Goal: Find specific page/section: Find specific page/section

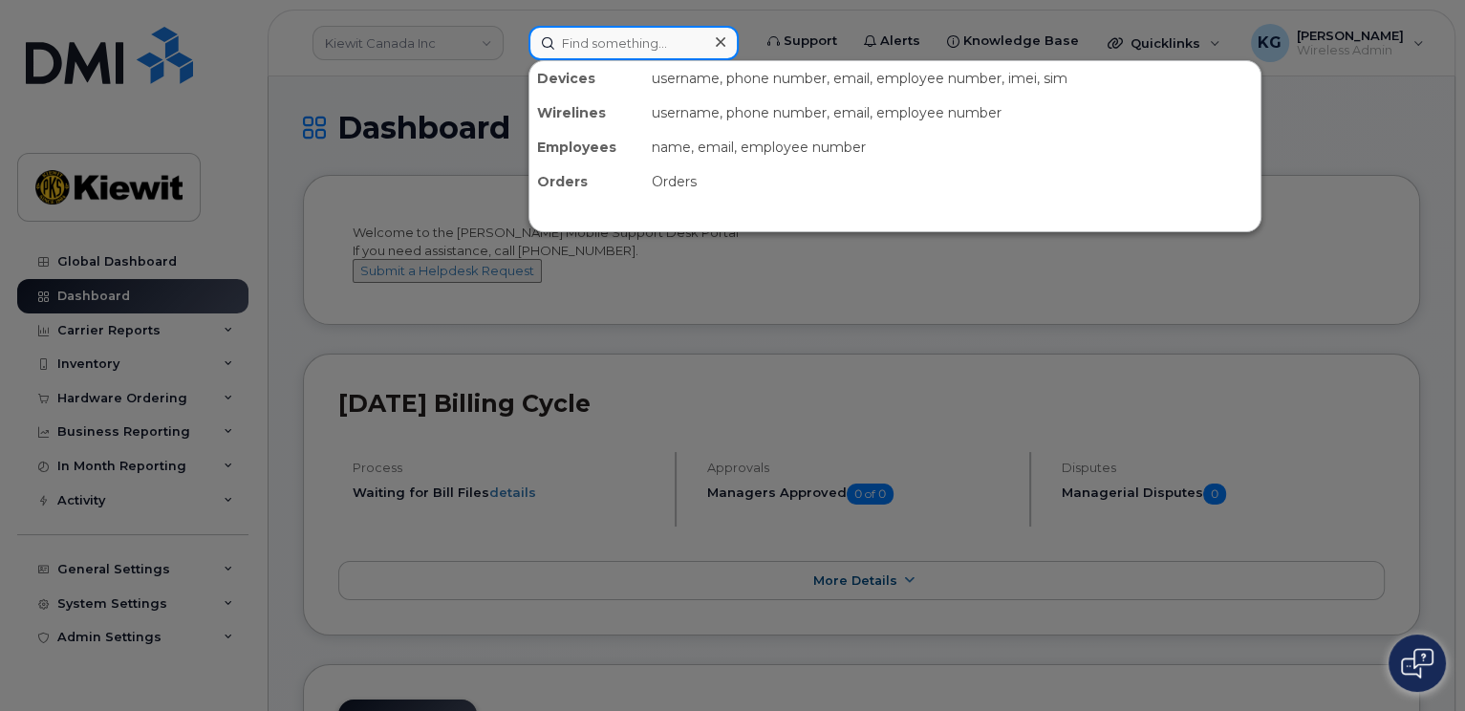
click at [566, 44] on input at bounding box center [633, 43] width 210 height 34
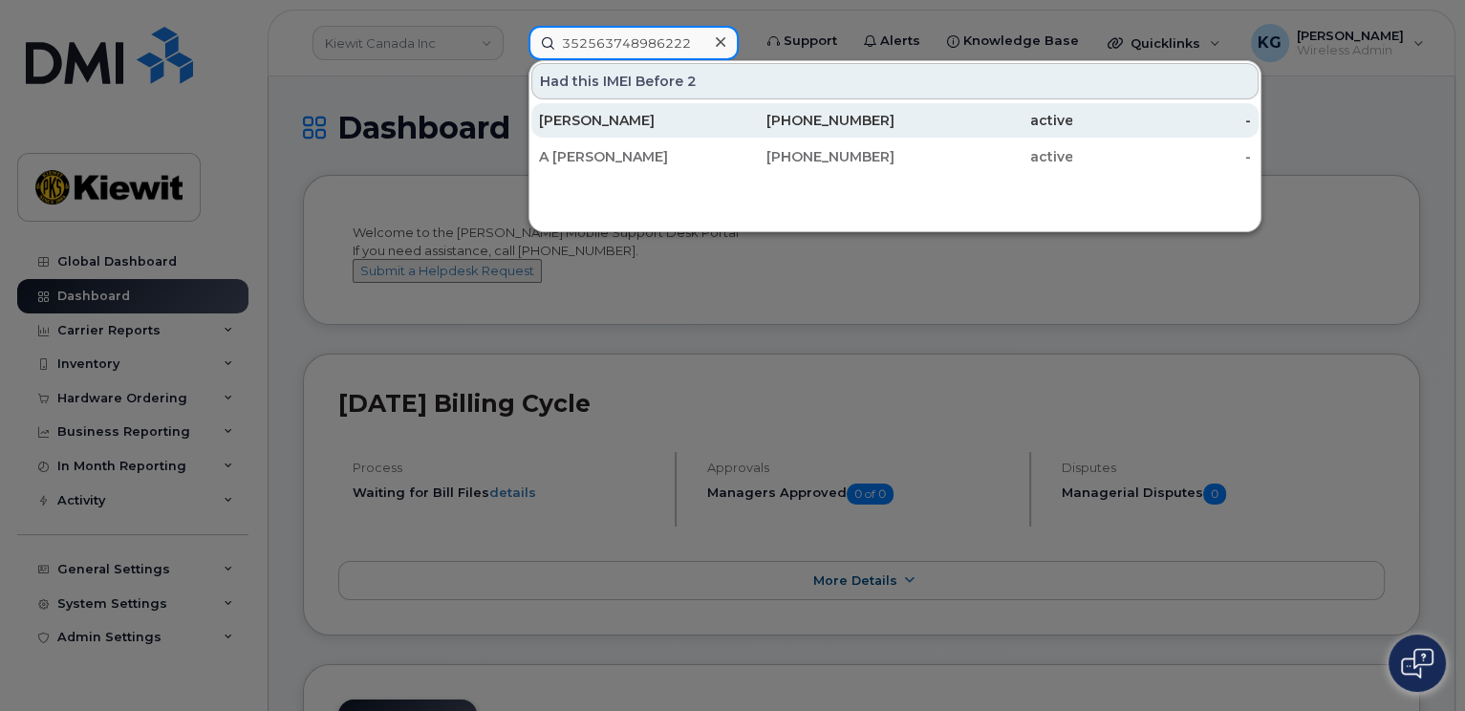
type input "352563748986222"
click at [602, 118] on div "Darrin Beemer" at bounding box center [628, 120] width 178 height 19
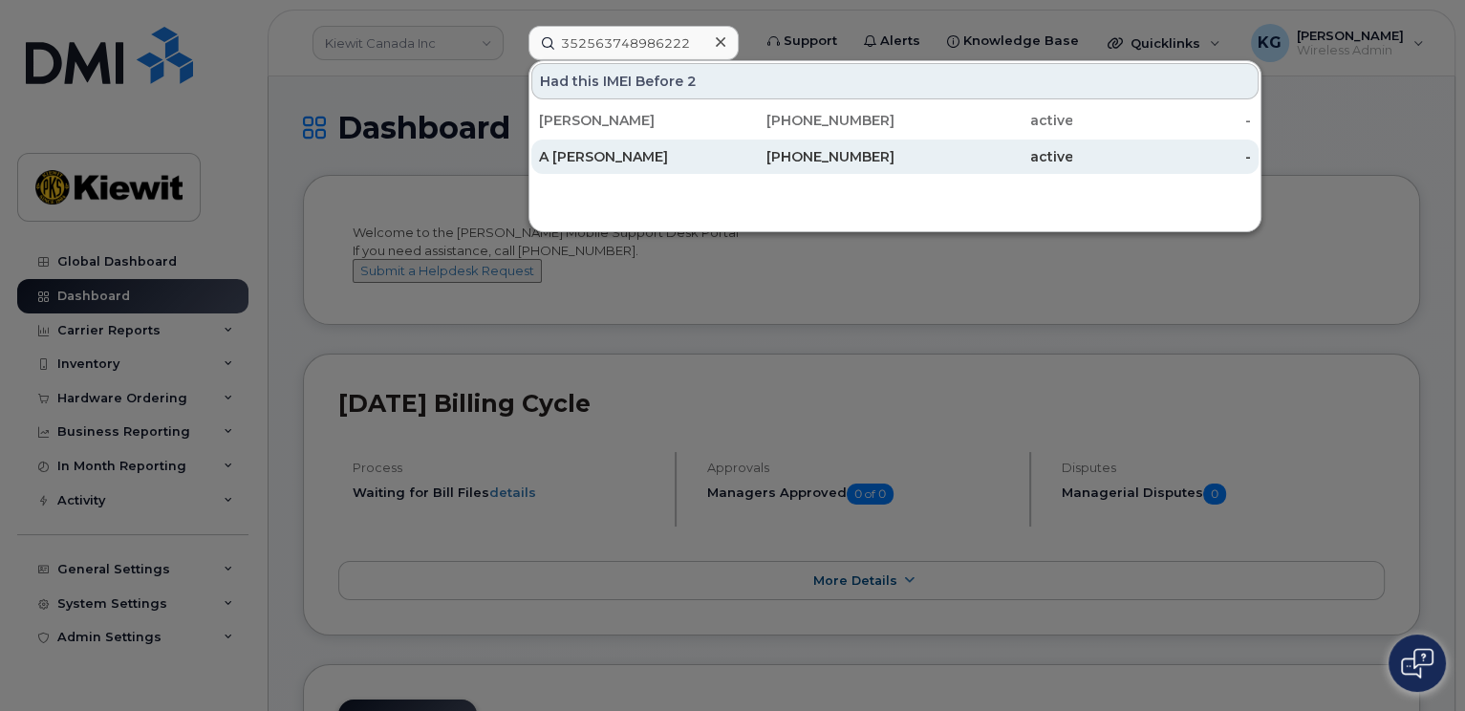
click at [608, 159] on div "A [PERSON_NAME]" at bounding box center [628, 156] width 178 height 19
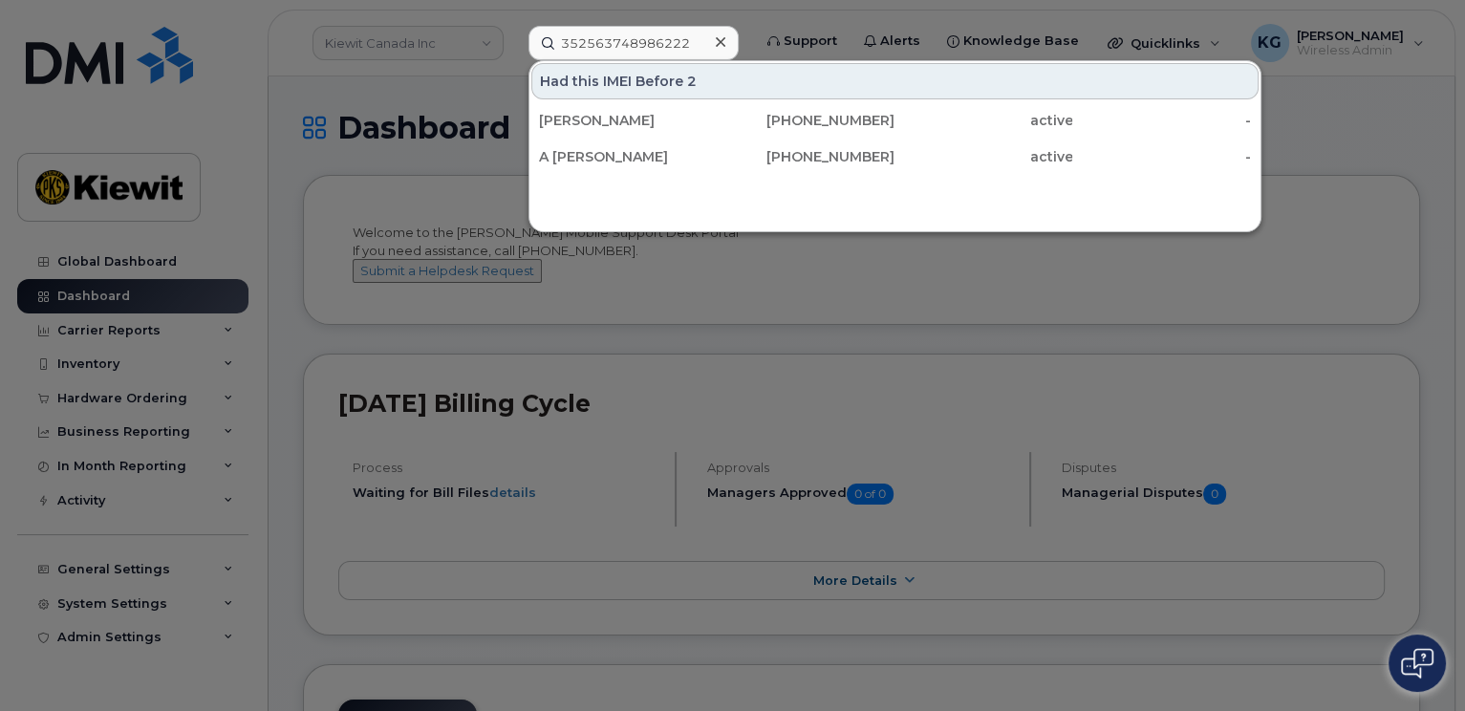
click at [725, 44] on icon at bounding box center [721, 42] width 10 height 10
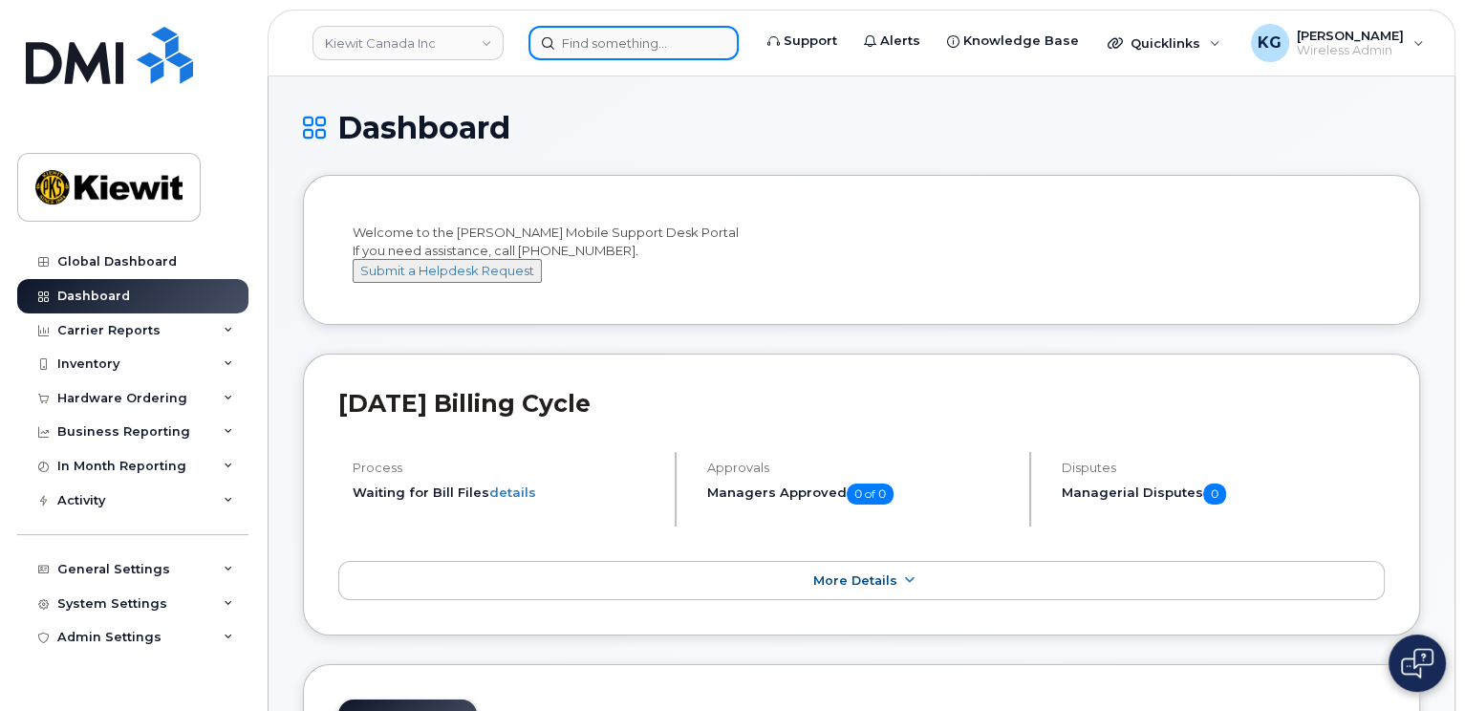
click at [633, 43] on input at bounding box center [633, 43] width 210 height 34
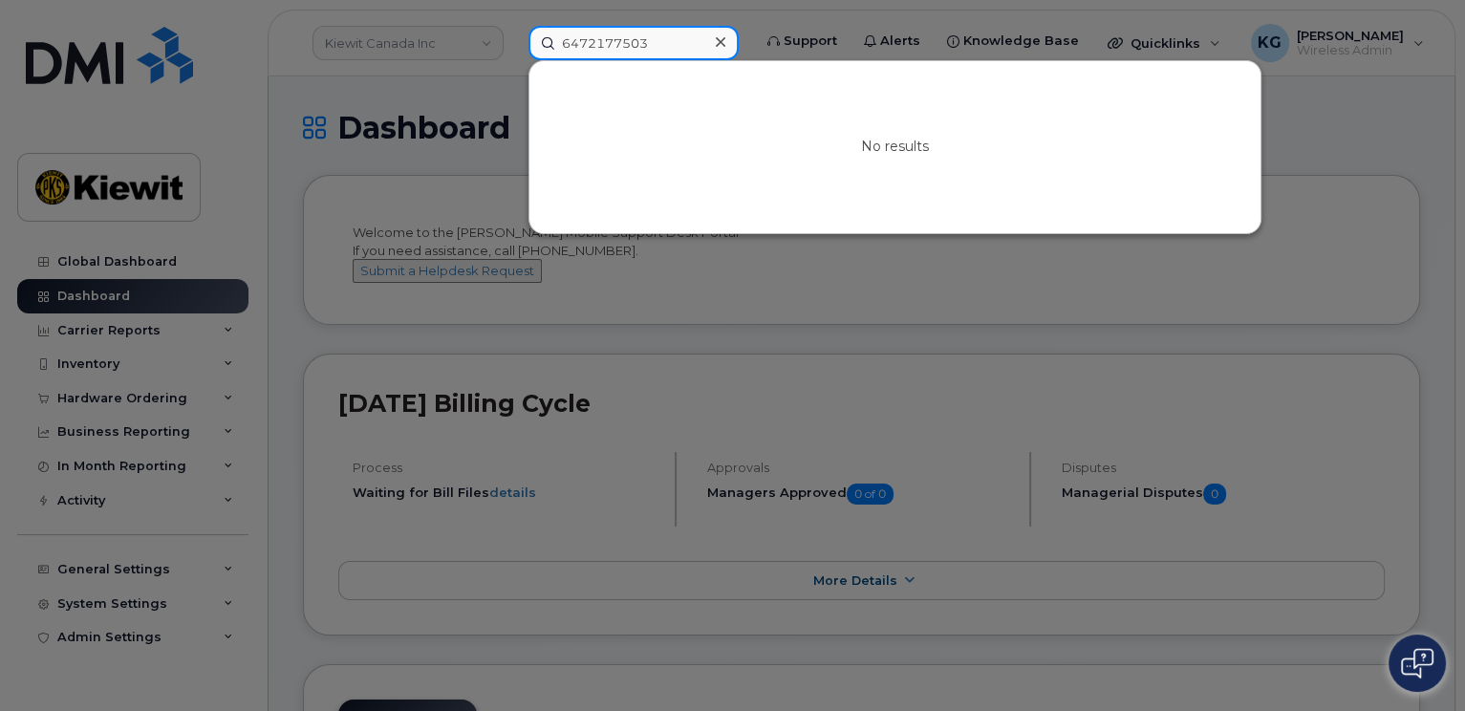
click at [668, 40] on input "6472177503" at bounding box center [633, 43] width 210 height 34
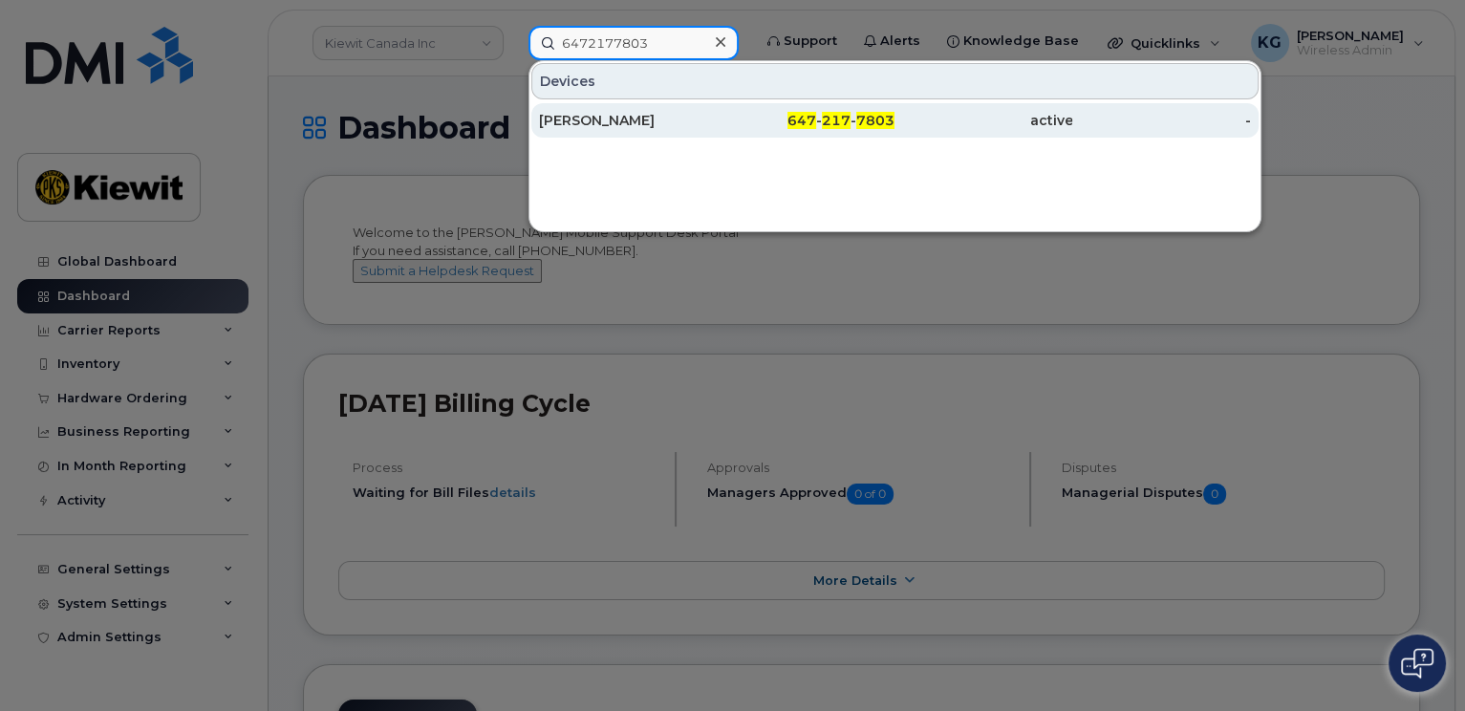
type input "6472177803"
click at [637, 118] on div "Richard Messina" at bounding box center [628, 120] width 178 height 19
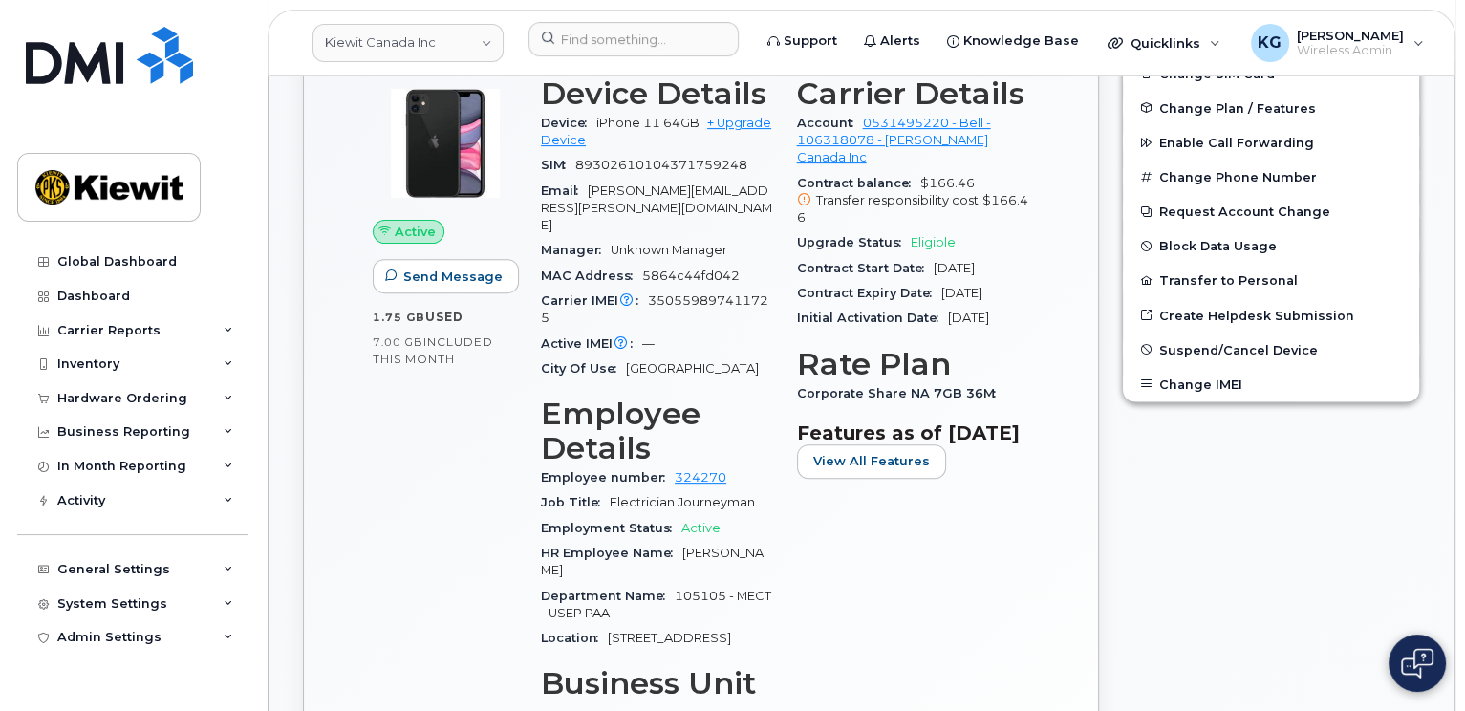
scroll to position [669, 0]
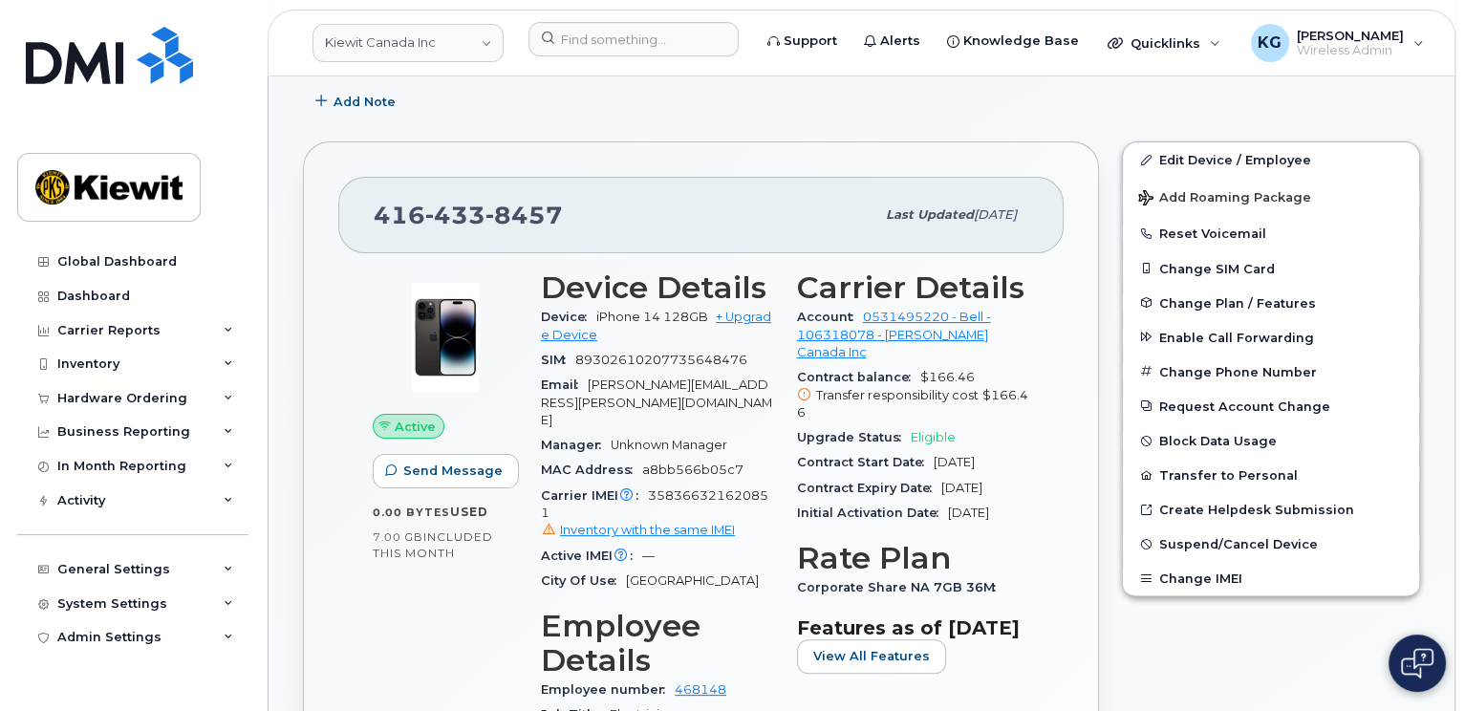
scroll to position [382, 0]
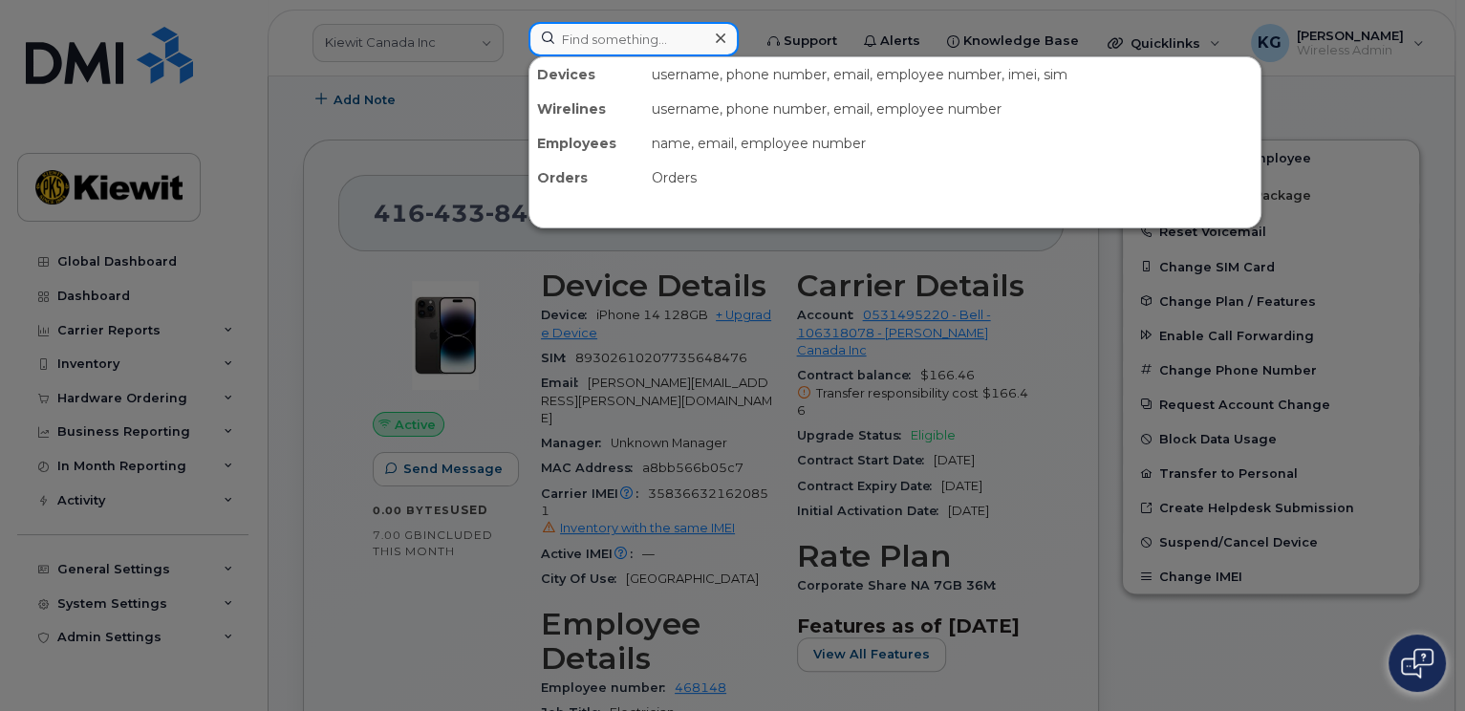
click at [611, 37] on input at bounding box center [633, 39] width 210 height 34
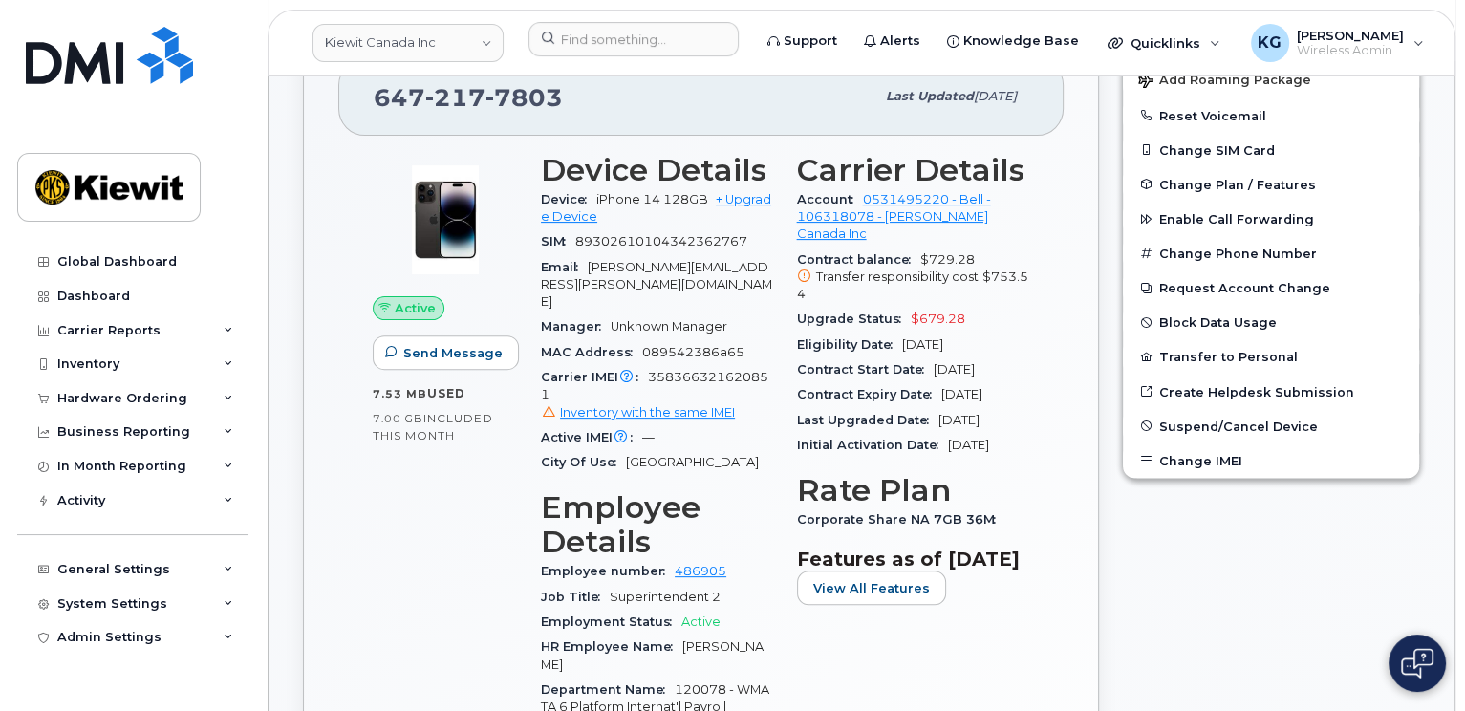
scroll to position [573, 0]
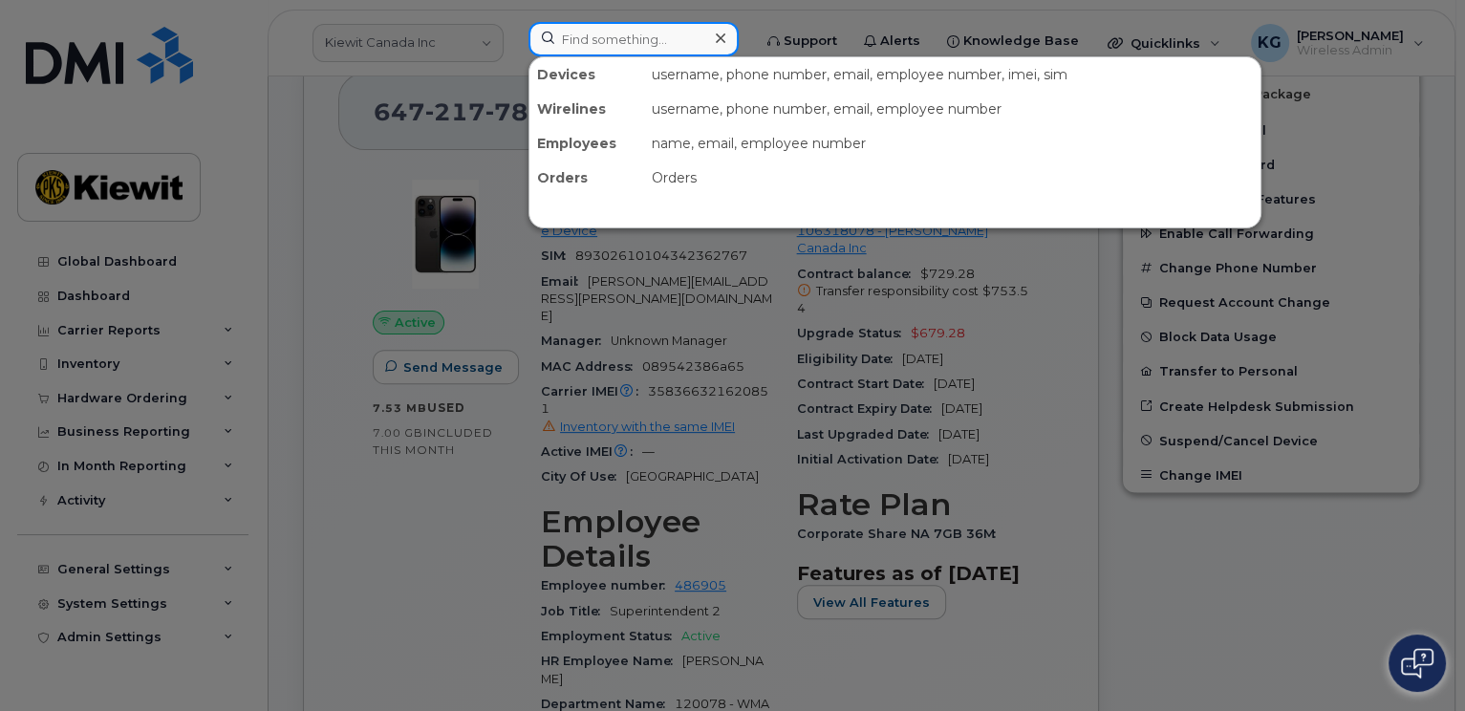
click at [585, 45] on input at bounding box center [633, 39] width 210 height 34
click at [490, 283] on div at bounding box center [732, 355] width 1465 height 711
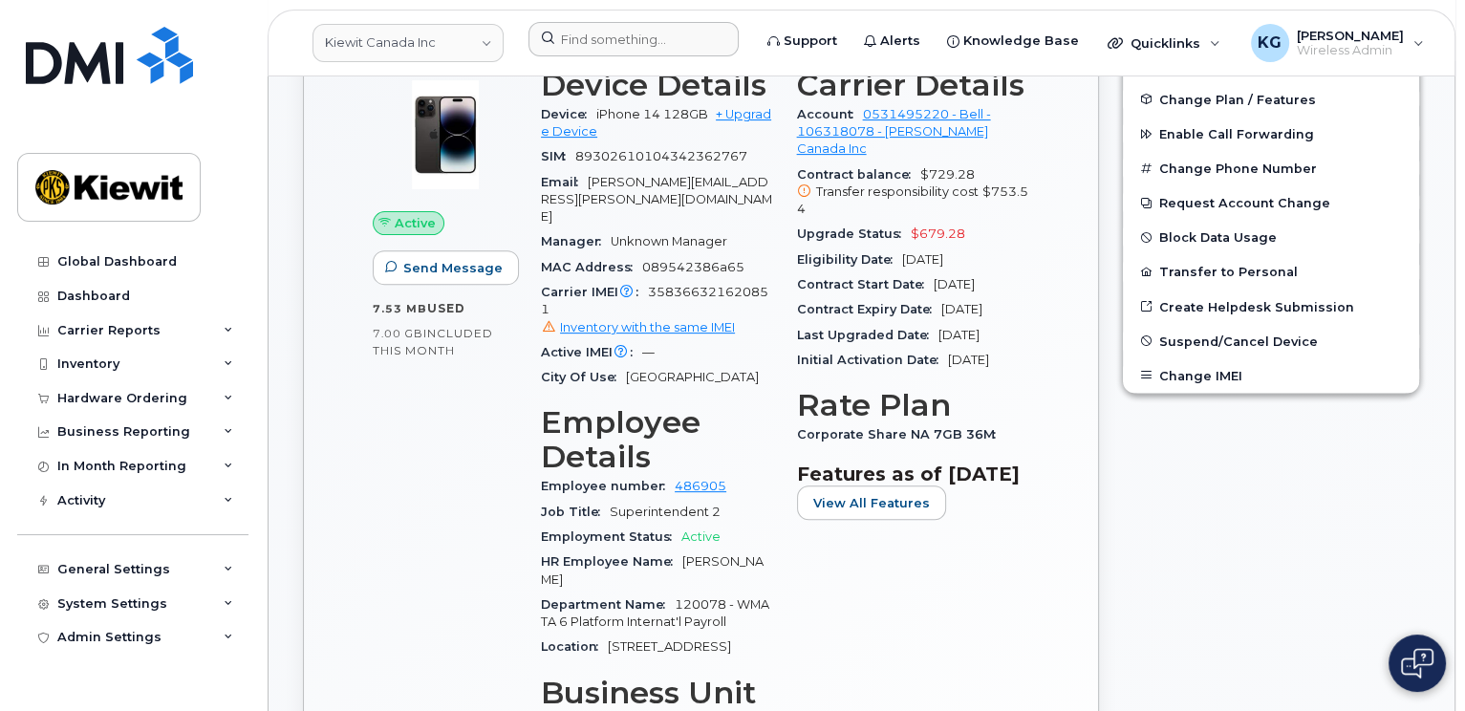
scroll to position [669, 0]
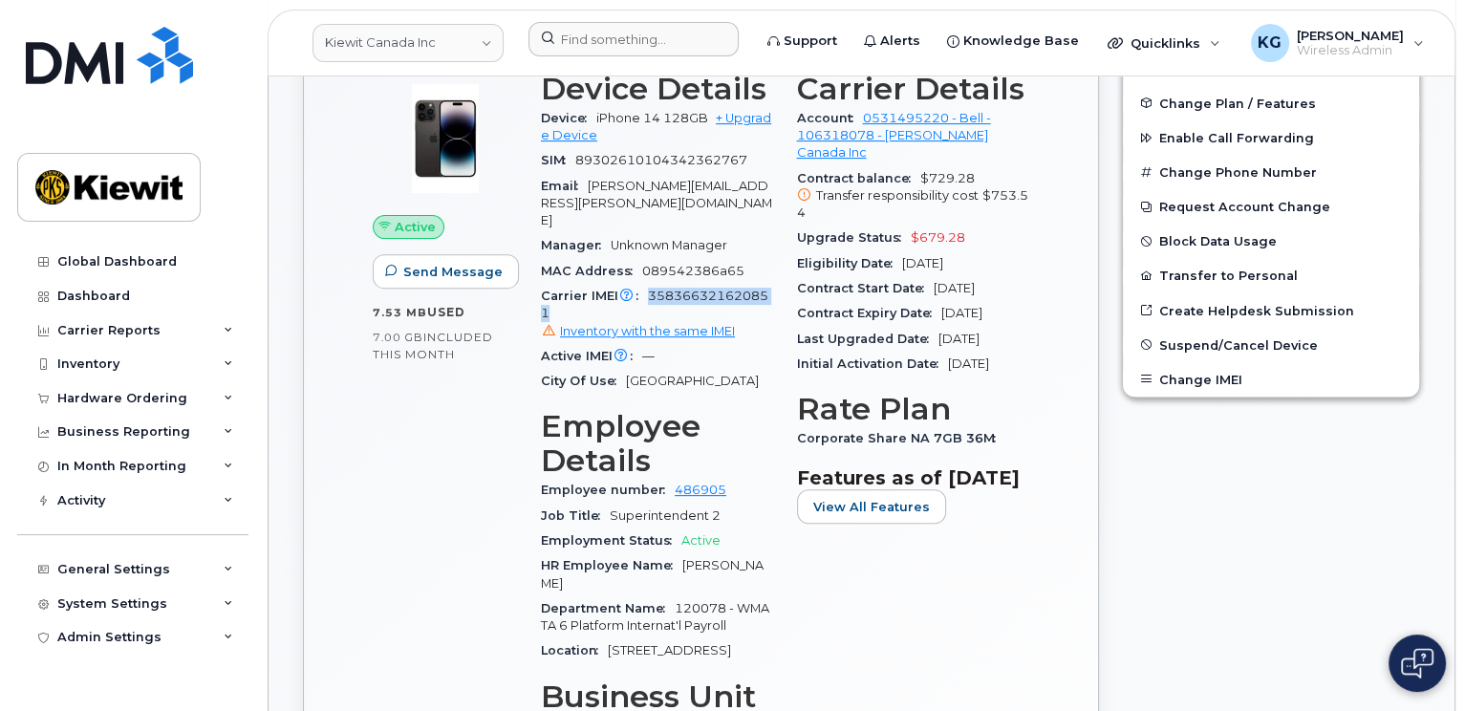
drag, startPoint x: 648, startPoint y: 280, endPoint x: 757, endPoint y: 297, distance: 110.3
click at [757, 297] on div "Carrier IMEI Carrier IMEI is reported during the last billing cycle or change o…" at bounding box center [657, 314] width 233 height 60
copy span "358366321620851"
click at [605, 40] on input at bounding box center [633, 39] width 210 height 34
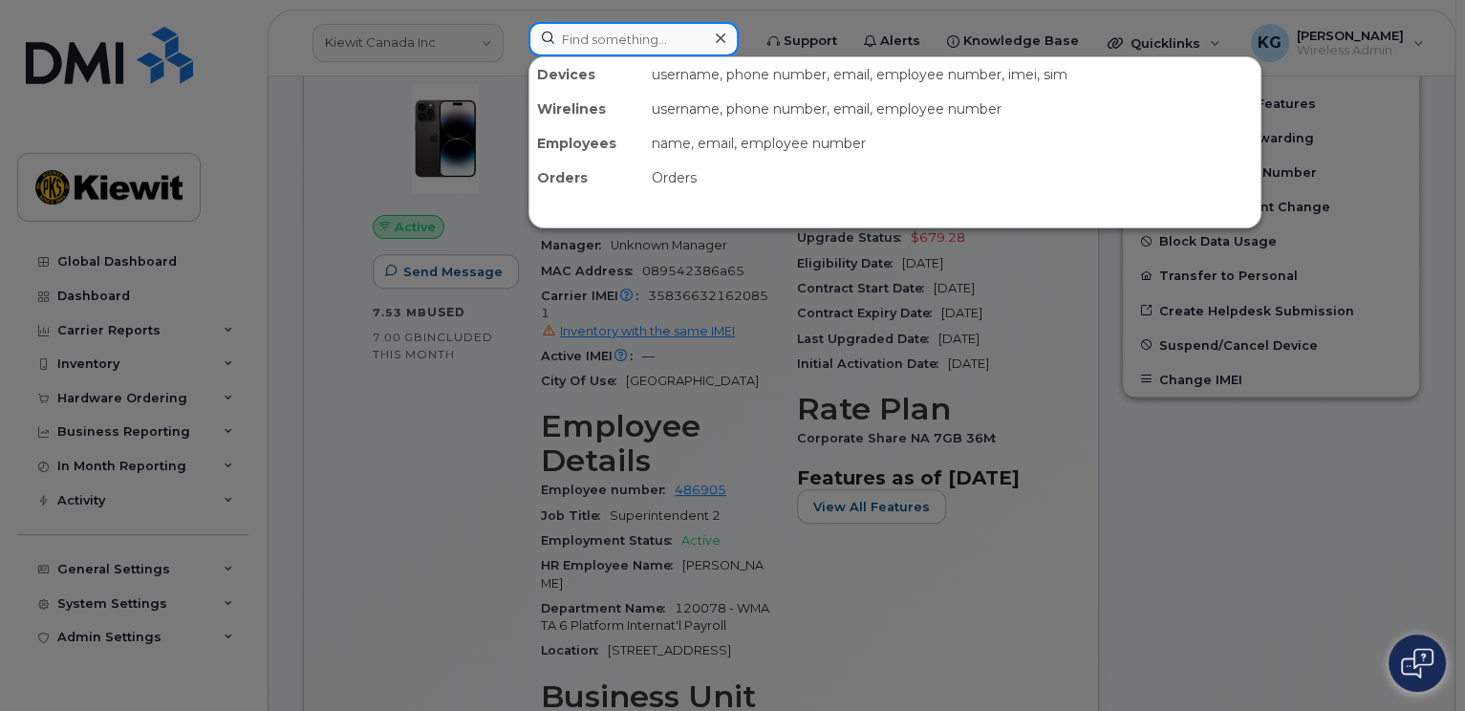
paste input "358366321620851"
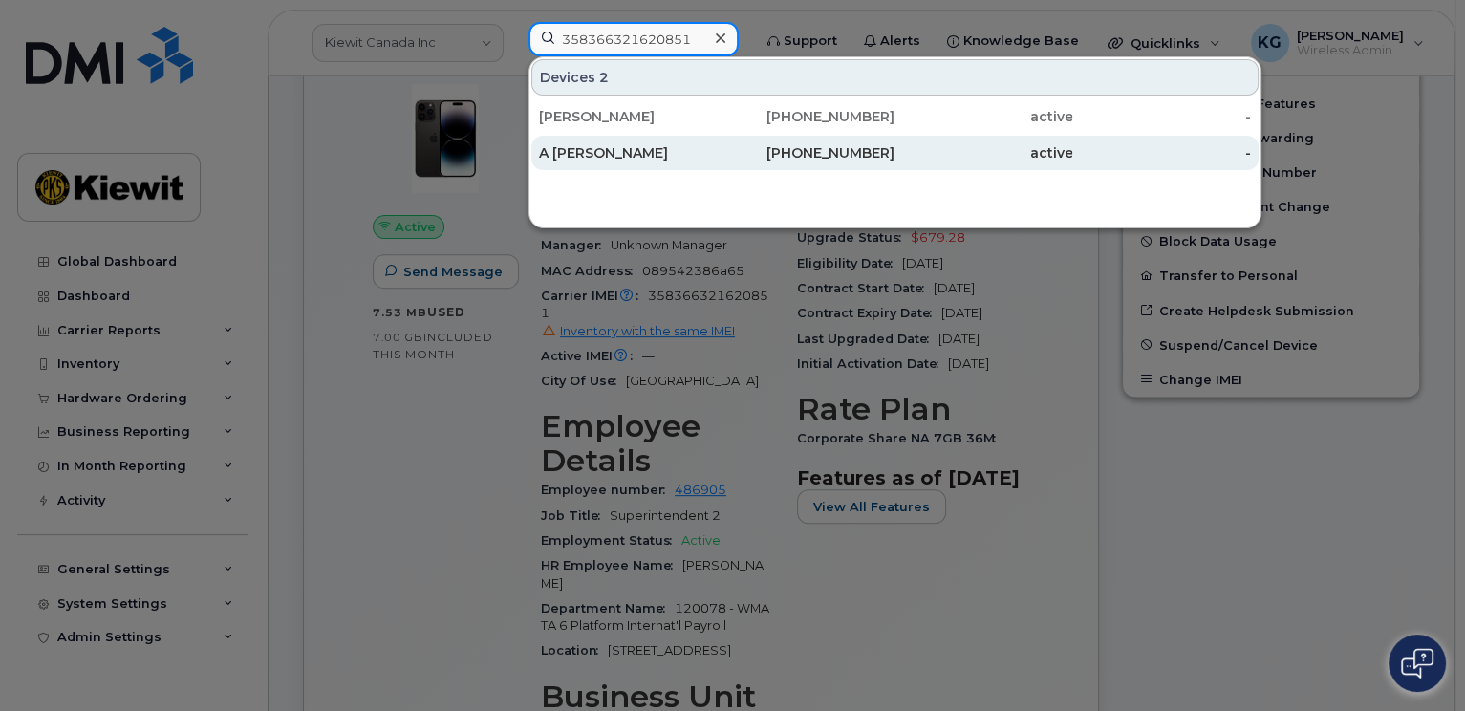
type input "358366321620851"
click at [733, 155] on div "416-433-8457" at bounding box center [806, 152] width 178 height 19
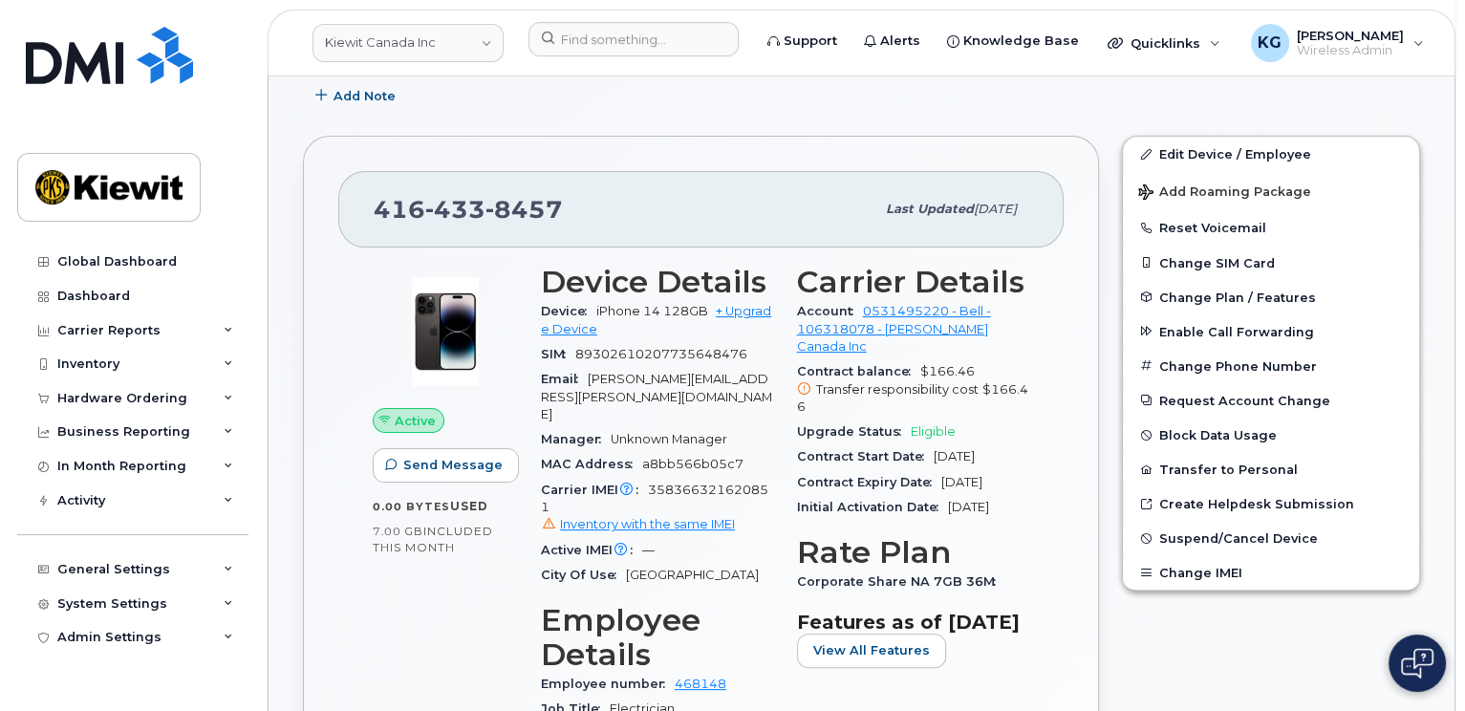
scroll to position [382, 0]
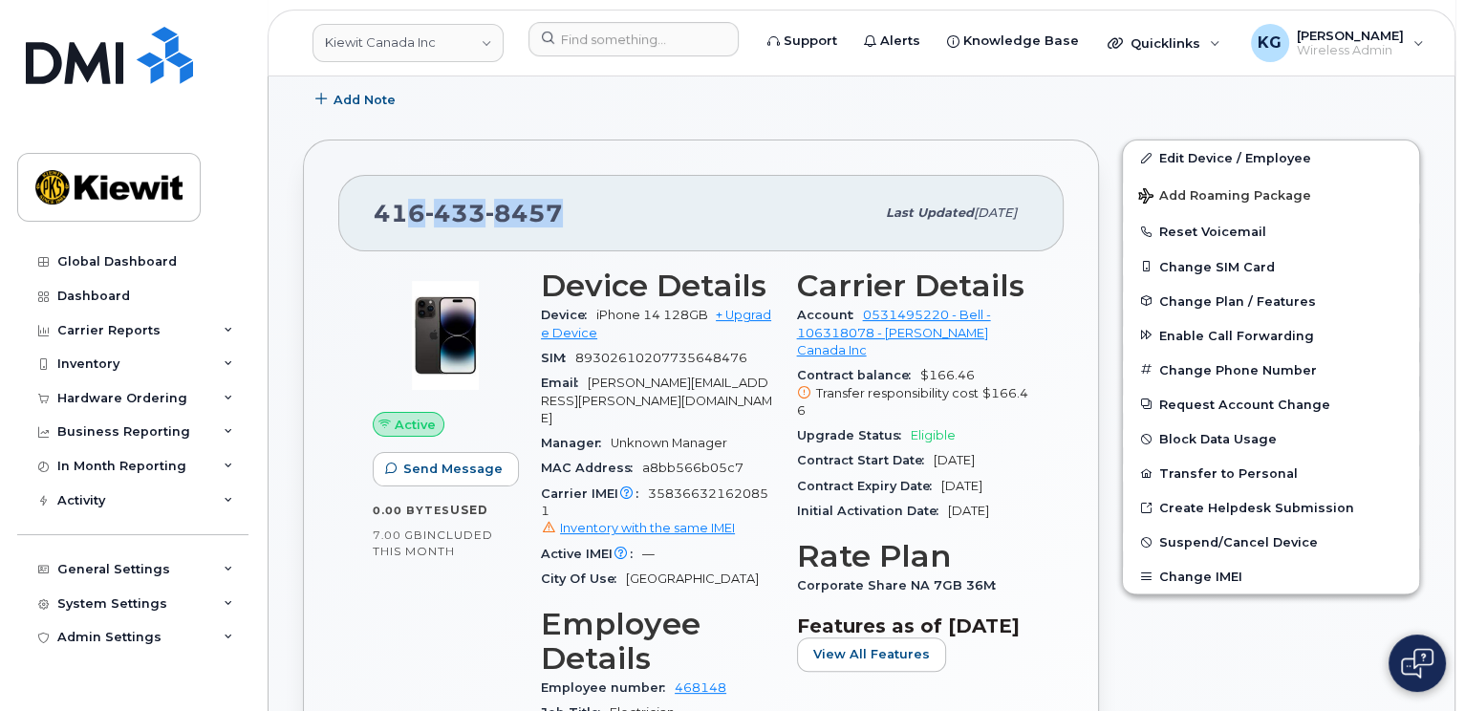
drag, startPoint x: 566, startPoint y: 204, endPoint x: 402, endPoint y: 215, distance: 163.7
click at [402, 215] on div "[PHONE_NUMBER]" at bounding box center [624, 213] width 501 height 40
click at [625, 40] on input at bounding box center [633, 39] width 210 height 34
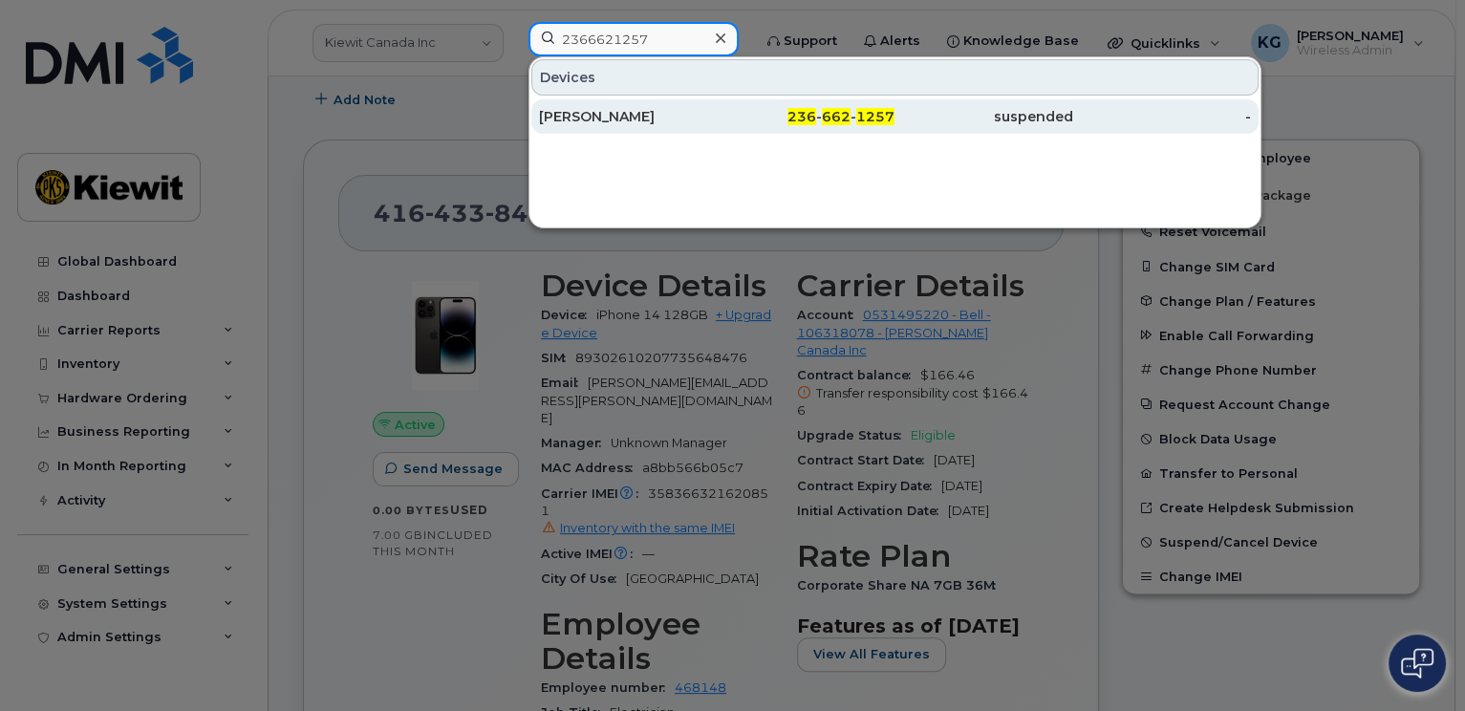
type input "2366621257"
click at [643, 117] on div "[PERSON_NAME]" at bounding box center [628, 116] width 178 height 19
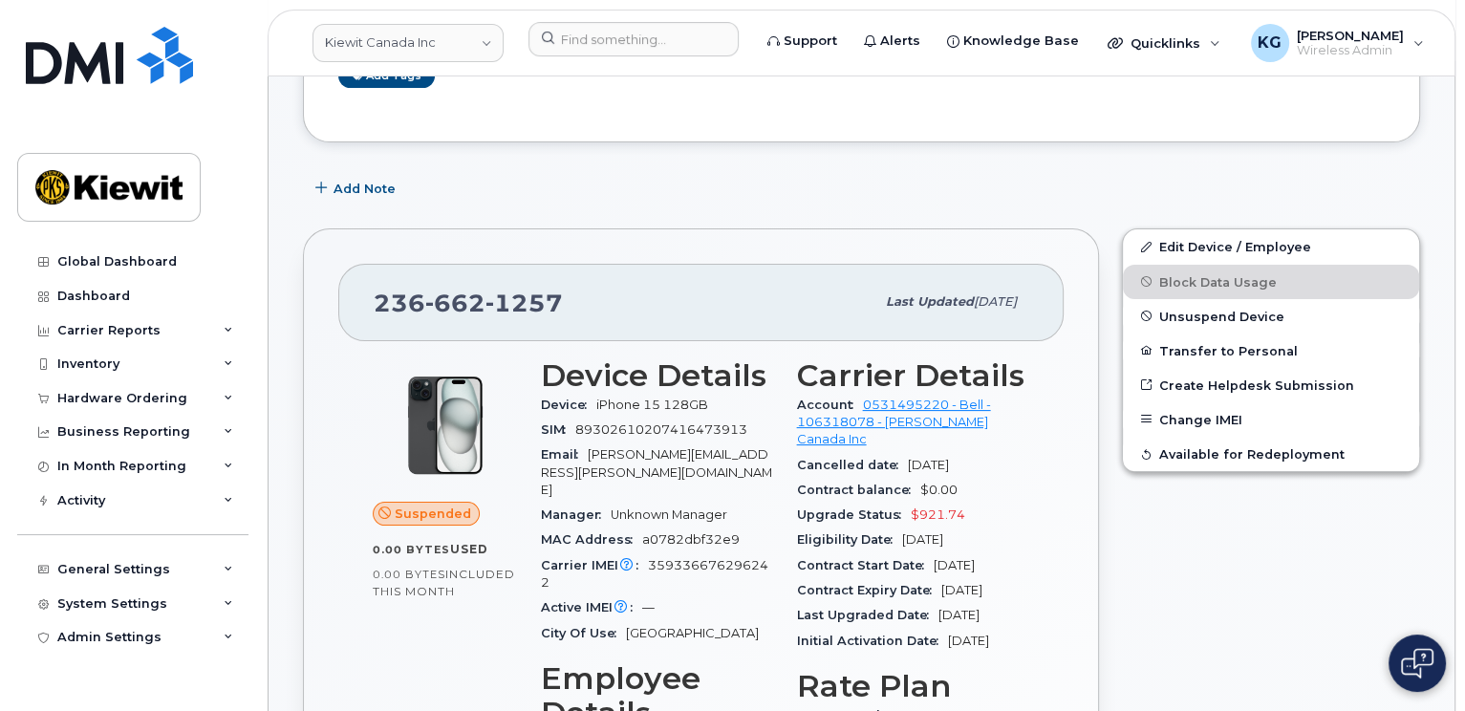
scroll to position [382, 0]
click at [608, 46] on input at bounding box center [633, 39] width 210 height 34
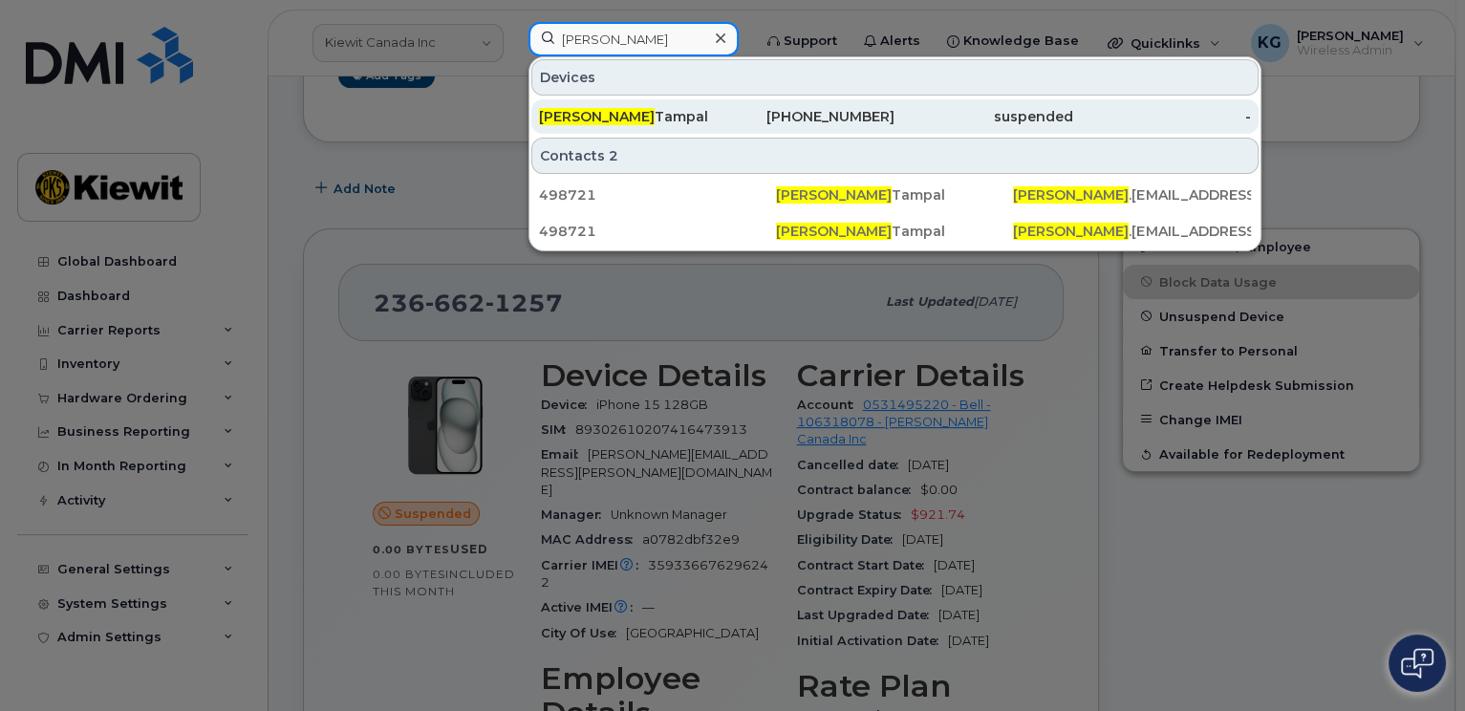
type input "Burzin"
click at [644, 116] on div "Burzin Tampal" at bounding box center [628, 116] width 178 height 19
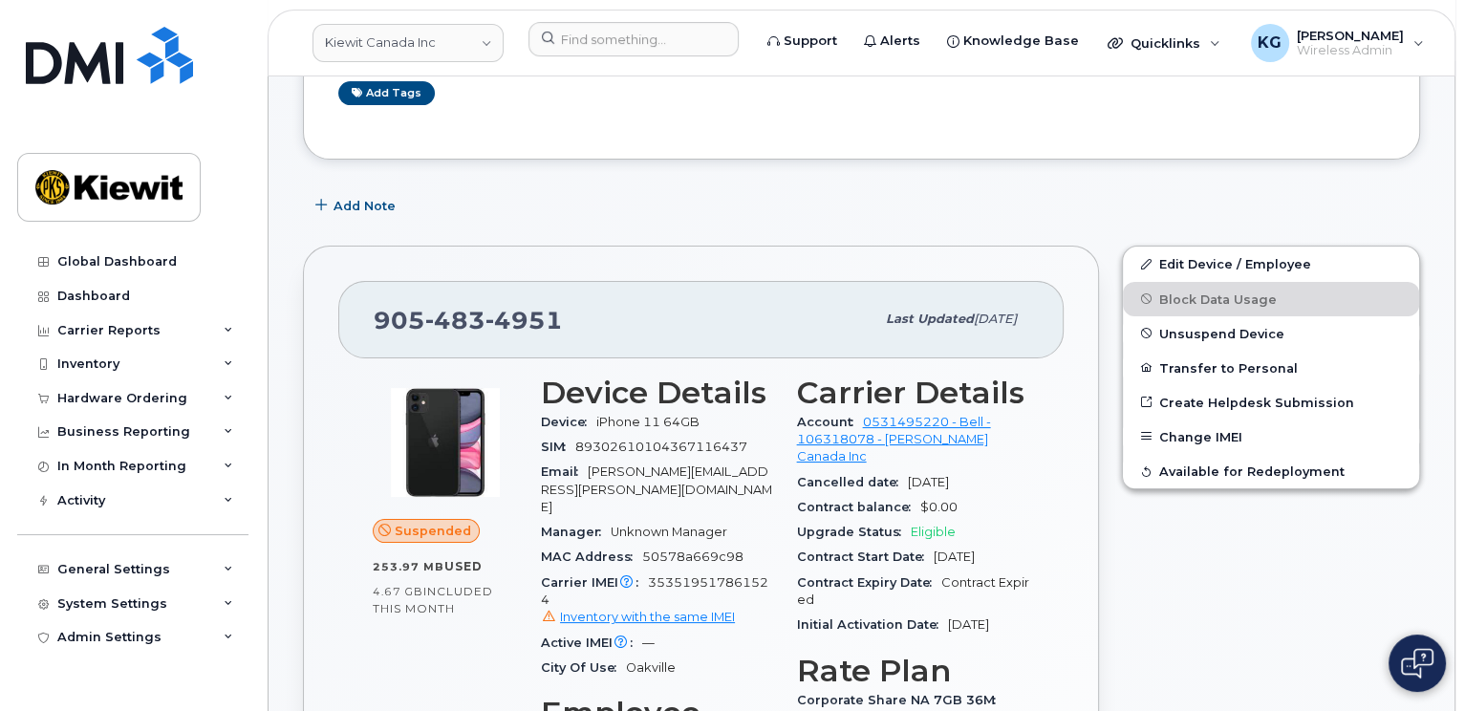
scroll to position [191, 0]
